Goal: Book appointment/travel/reservation

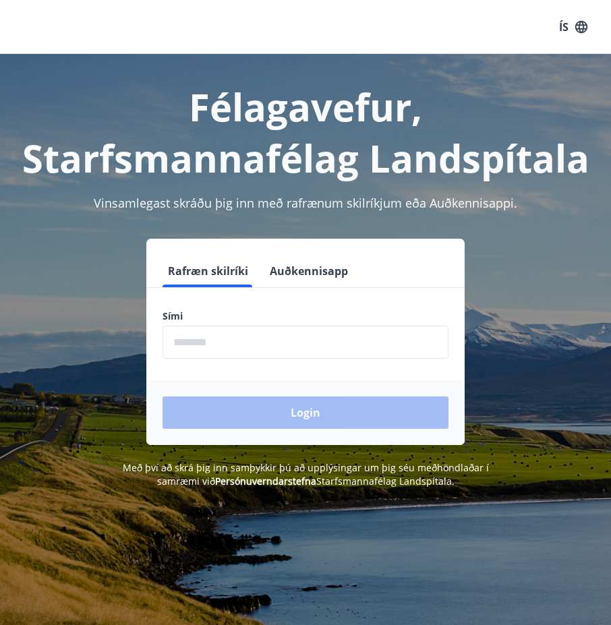
click at [109, 555] on div "Félagavefur, Starfsmannafélag Landspítala Vinsamlegast skráðu þig inn með rafræ…" at bounding box center [305, 366] width 611 height 625
click at [262, 346] on input "phone" at bounding box center [305, 342] width 286 height 33
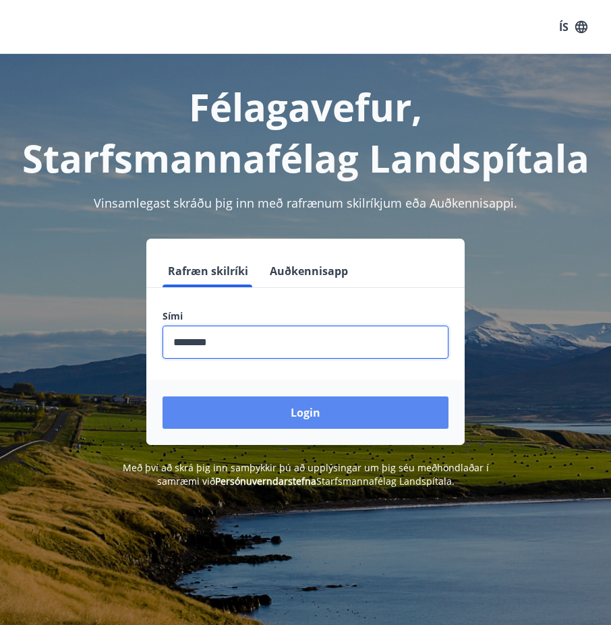
type input "********"
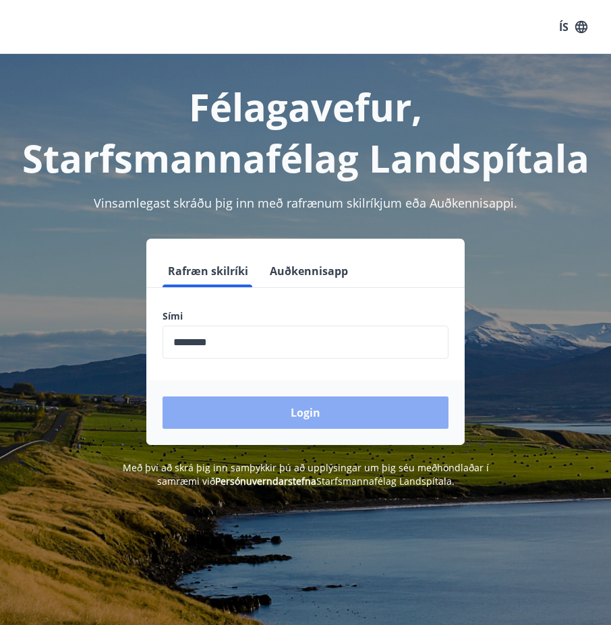
click at [335, 414] on button "Login" at bounding box center [305, 412] width 286 height 32
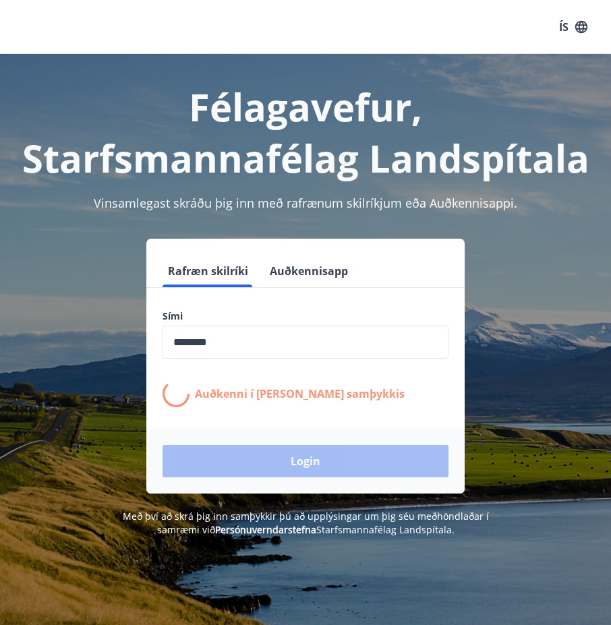
click at [582, 288] on div "Rafræn skilríki Auðkennisapp Sími ​ Auðkenni í [PERSON_NAME] samþykkis Login" at bounding box center [305, 366] width 578 height 255
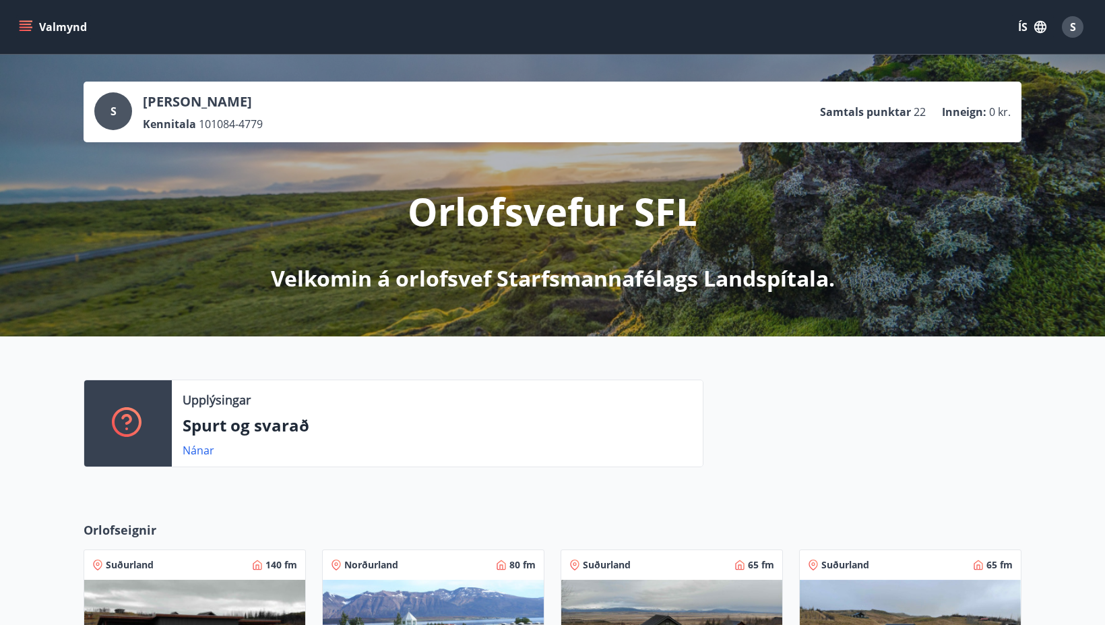
click at [22, 22] on icon "menu" at bounding box center [27, 21] width 15 height 1
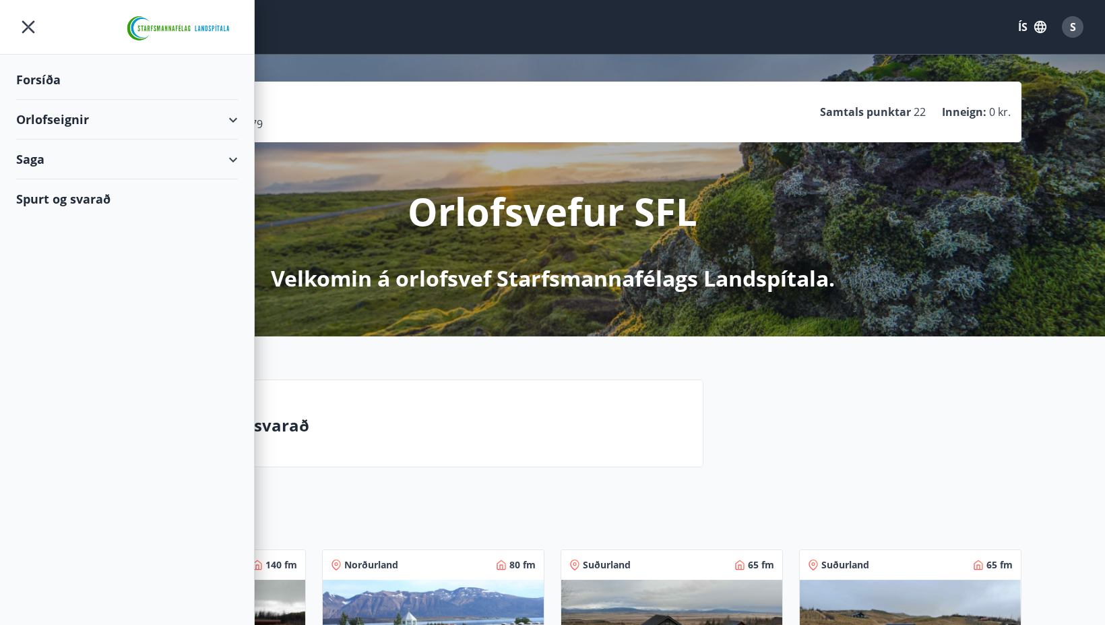
click at [240, 119] on icon at bounding box center [233, 120] width 16 height 16
click at [67, 158] on div "Framboð" at bounding box center [127, 154] width 200 height 28
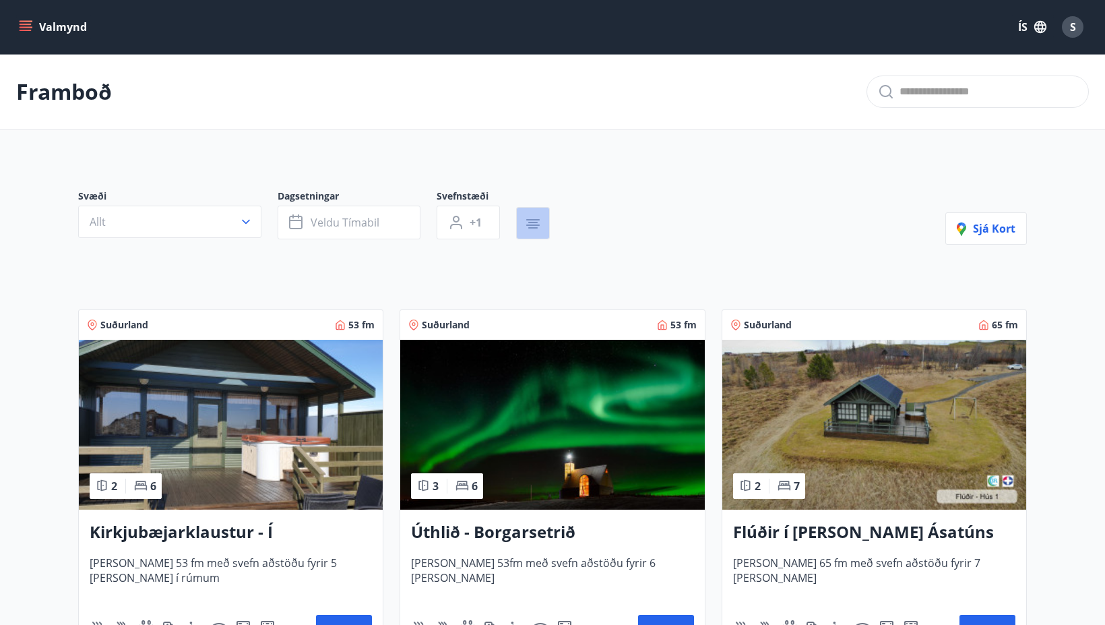
click at [541, 223] on button "button" at bounding box center [533, 223] width 34 height 32
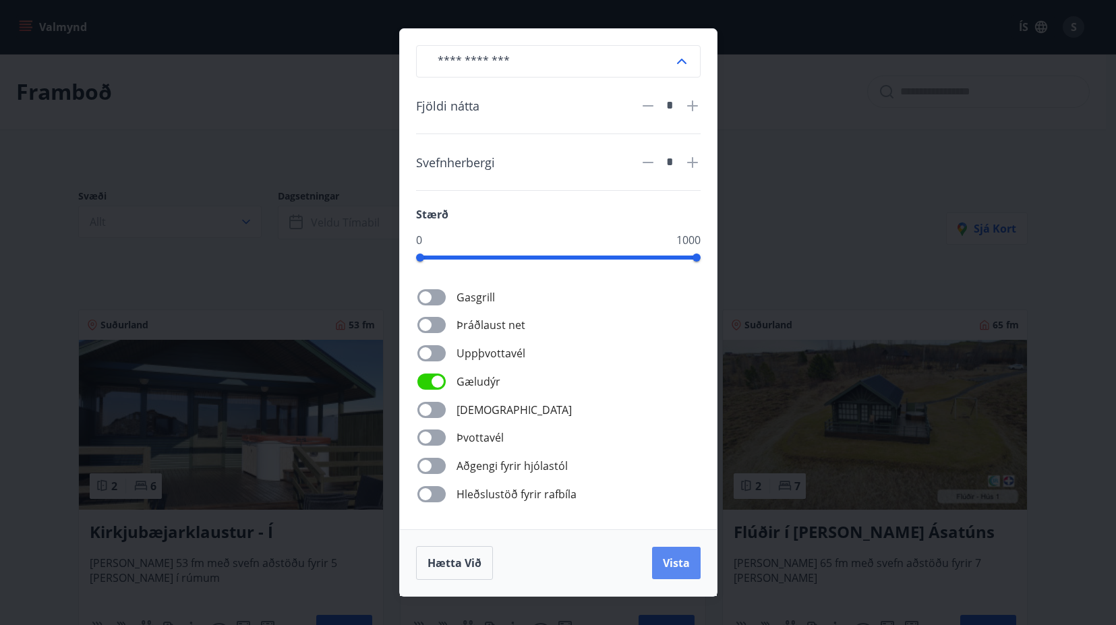
click at [620, 555] on span "Vista" at bounding box center [676, 562] width 27 height 15
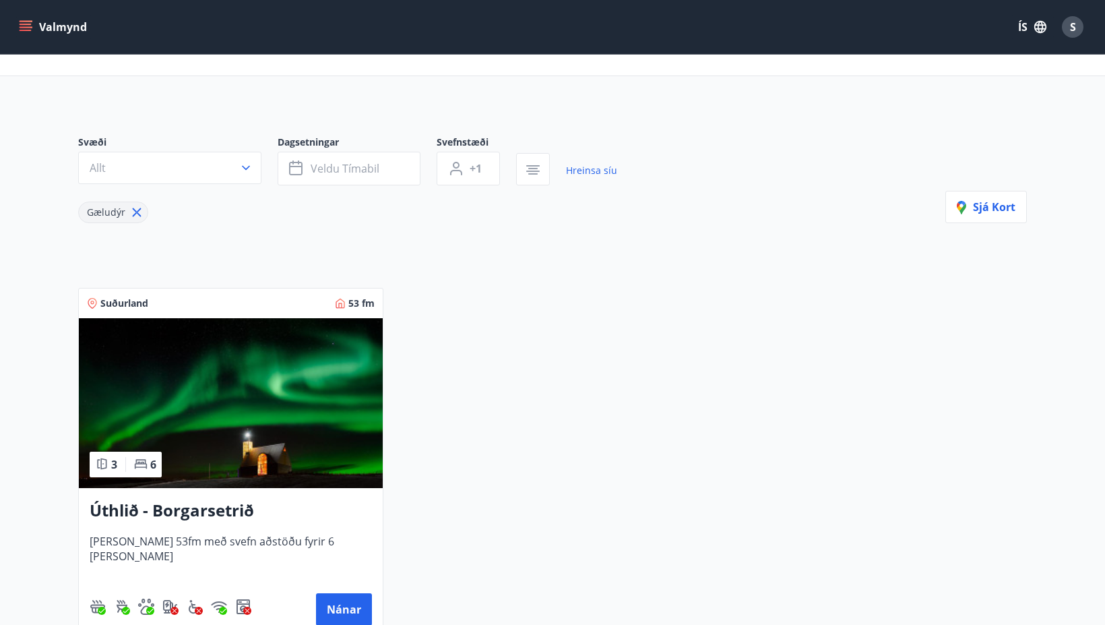
scroll to position [135, 0]
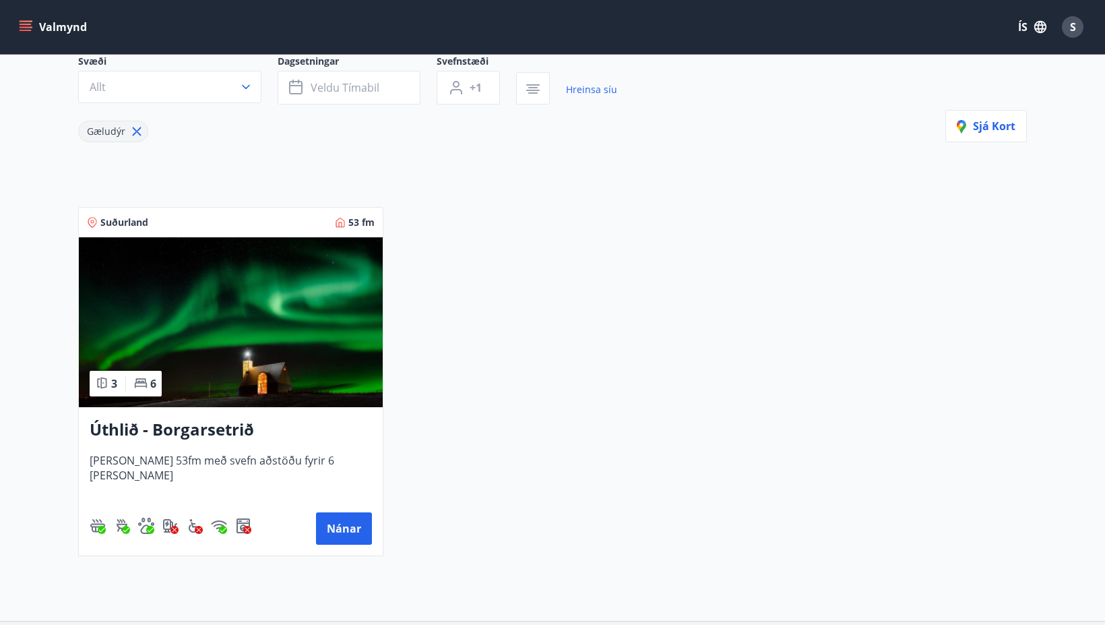
click at [299, 369] on img at bounding box center [231, 322] width 304 height 170
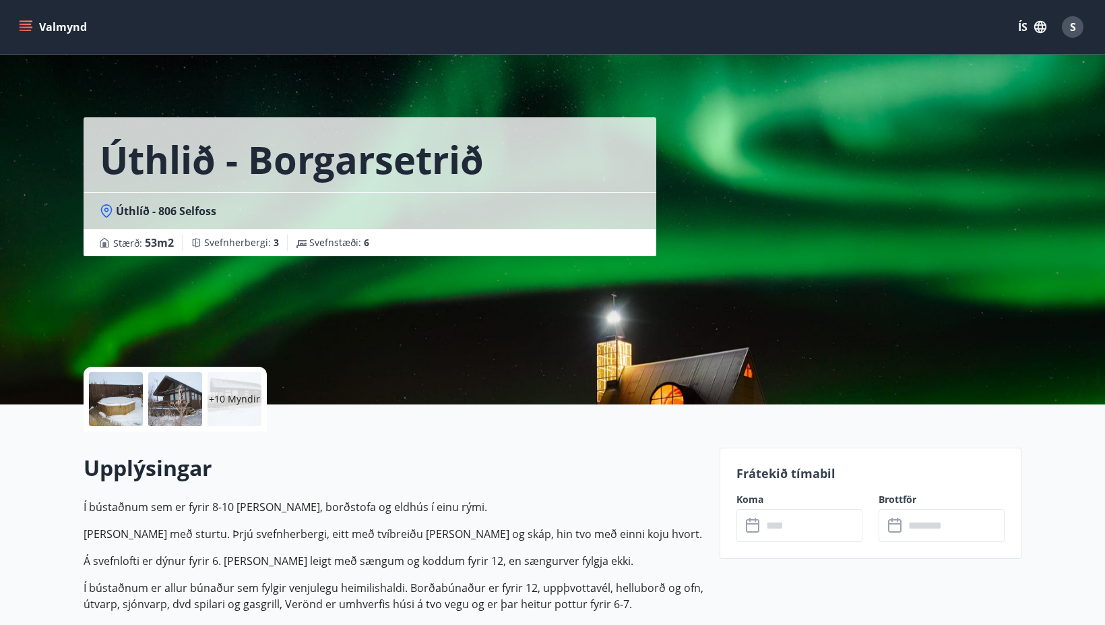
click at [235, 396] on p "+10 Myndir" at bounding box center [234, 398] width 51 height 13
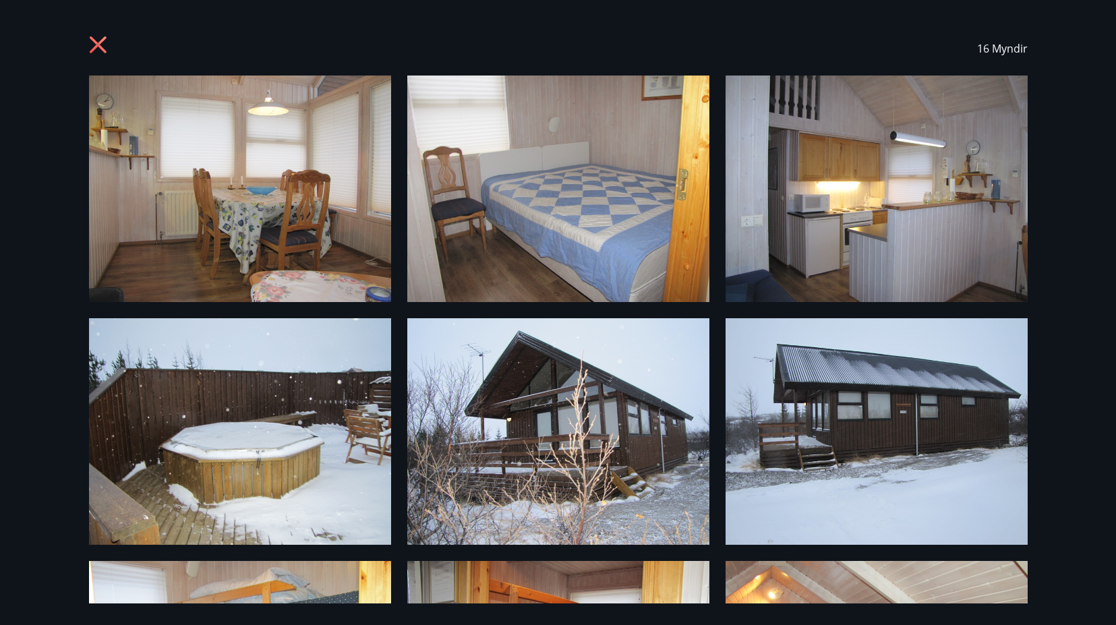
click at [98, 43] on icon at bounding box center [97, 44] width 17 height 17
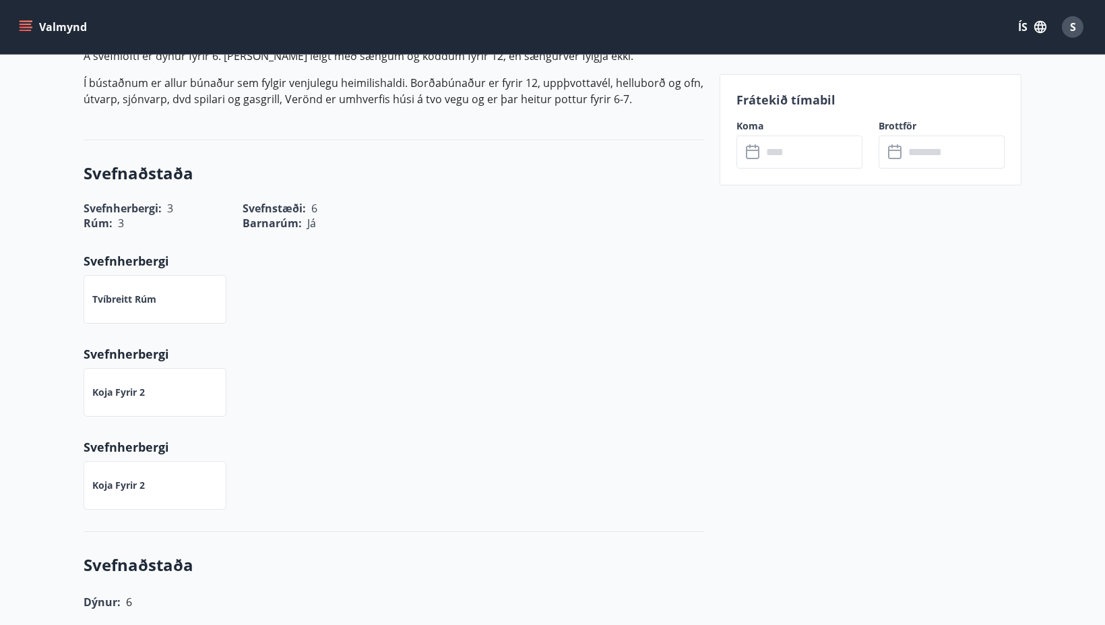
scroll to position [539, 0]
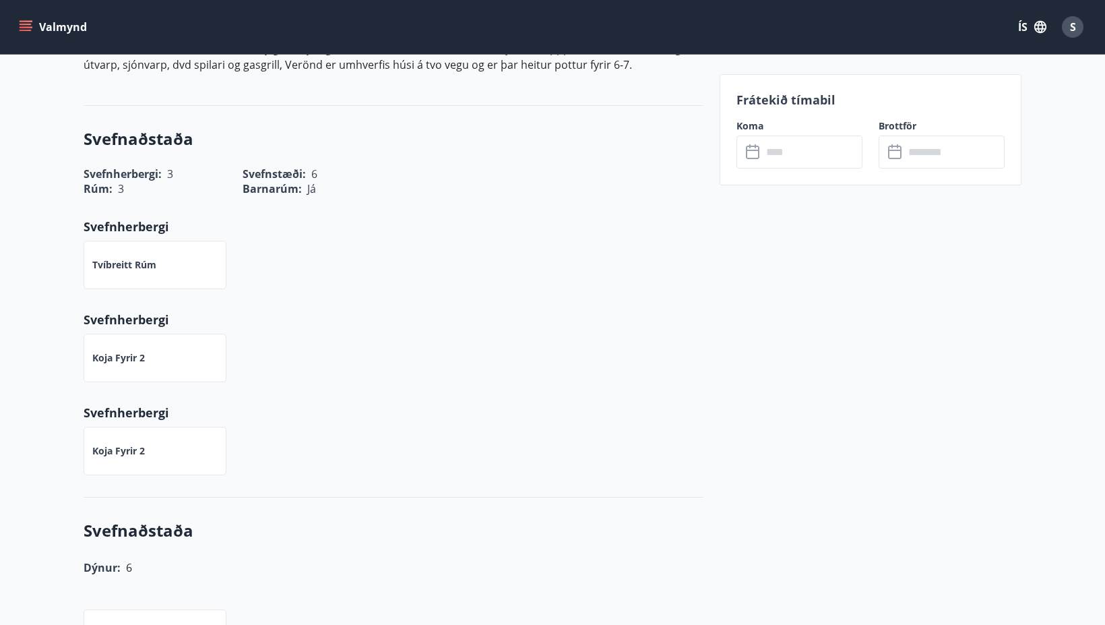
click at [141, 462] on div "Koja fyrir 2" at bounding box center [155, 451] width 143 height 49
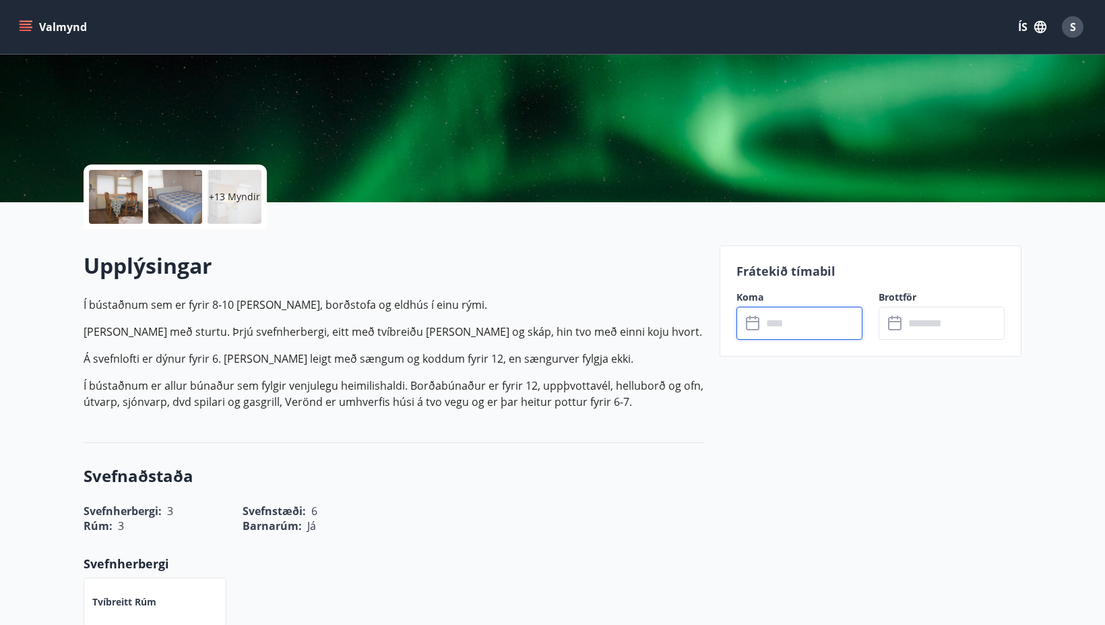
click at [620, 326] on input "text" at bounding box center [812, 323] width 100 height 33
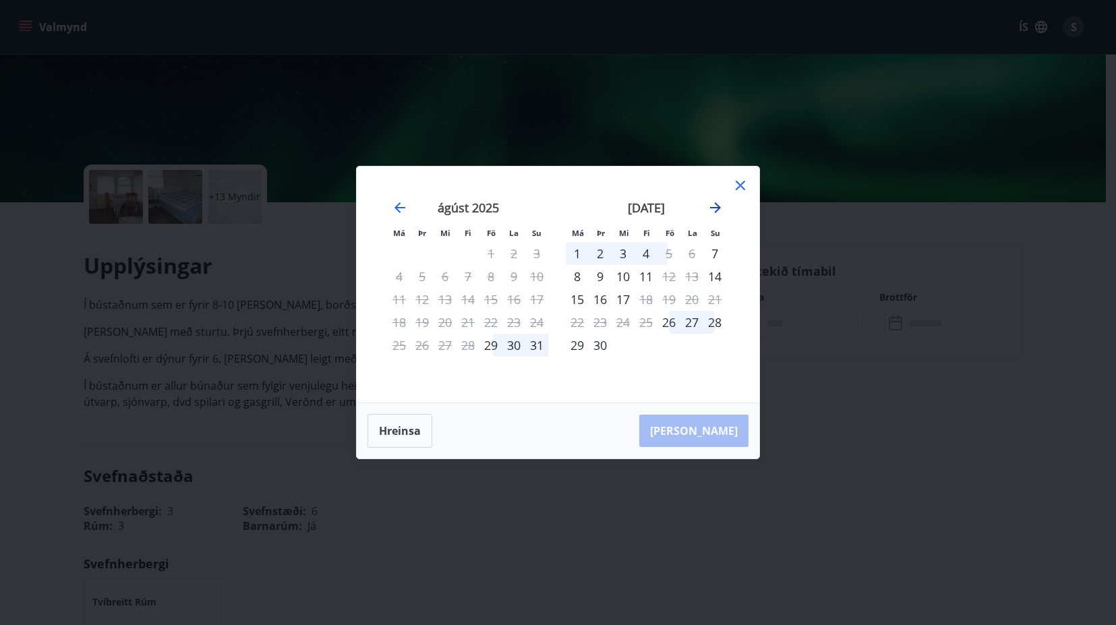
click at [620, 205] on icon "Move forward to switch to the next month." at bounding box center [715, 208] width 16 height 16
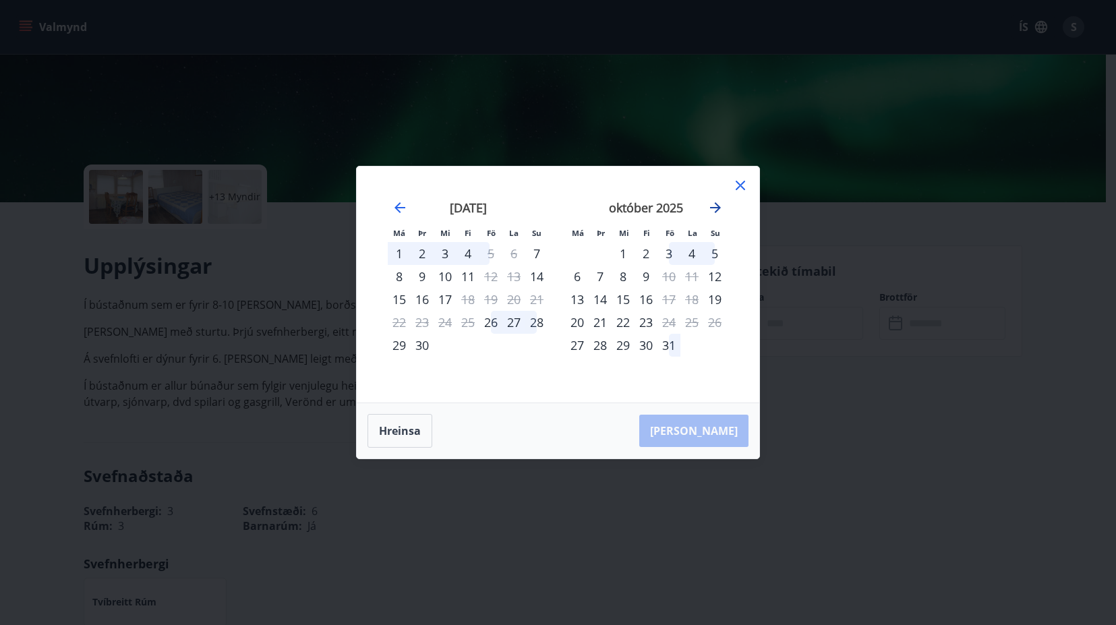
click at [620, 206] on icon "Move forward to switch to the next month." at bounding box center [715, 208] width 16 height 16
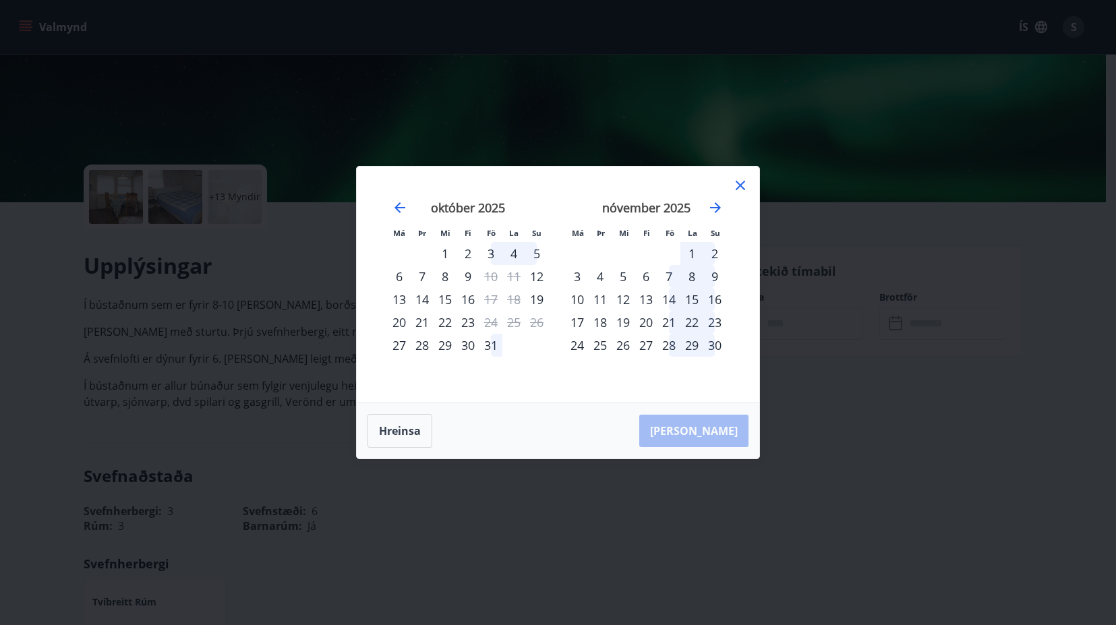
click at [620, 187] on icon at bounding box center [740, 185] width 16 height 16
